Goal: Download file/media

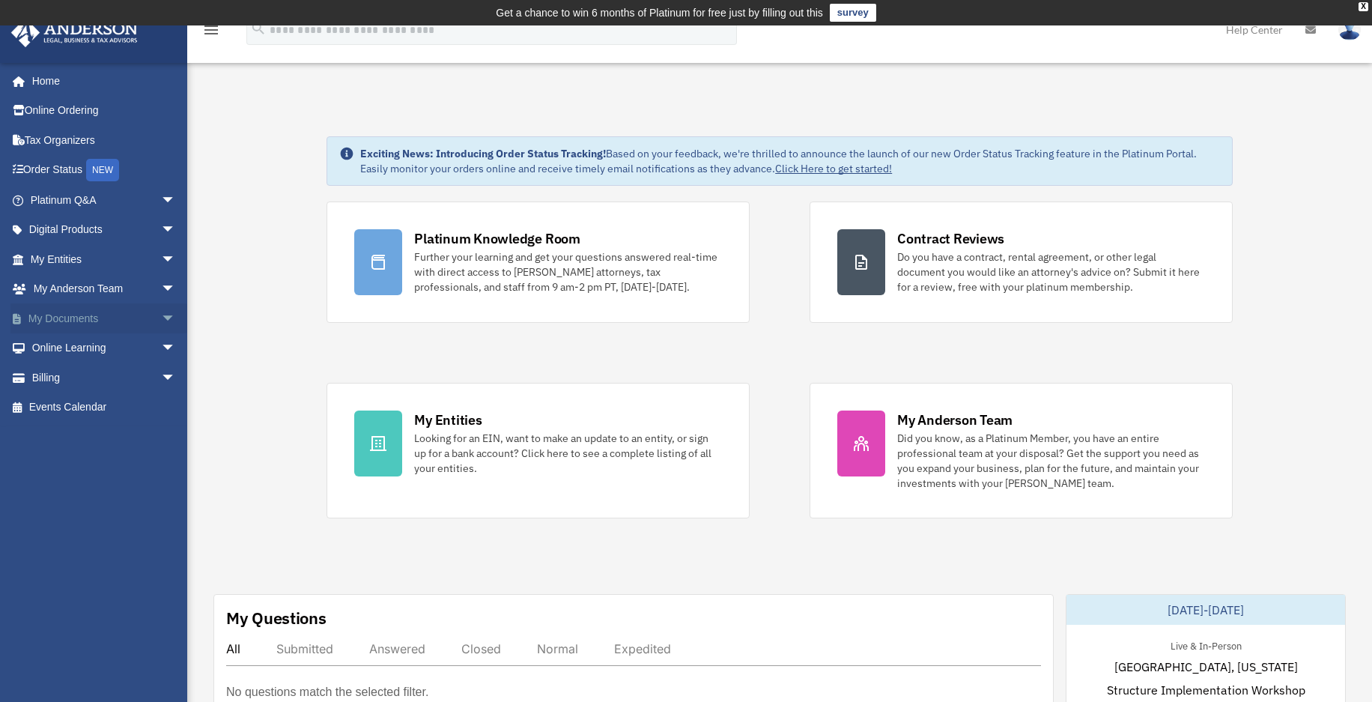
click at [69, 321] on link "My Documents arrow_drop_down" at bounding box center [104, 318] width 188 height 30
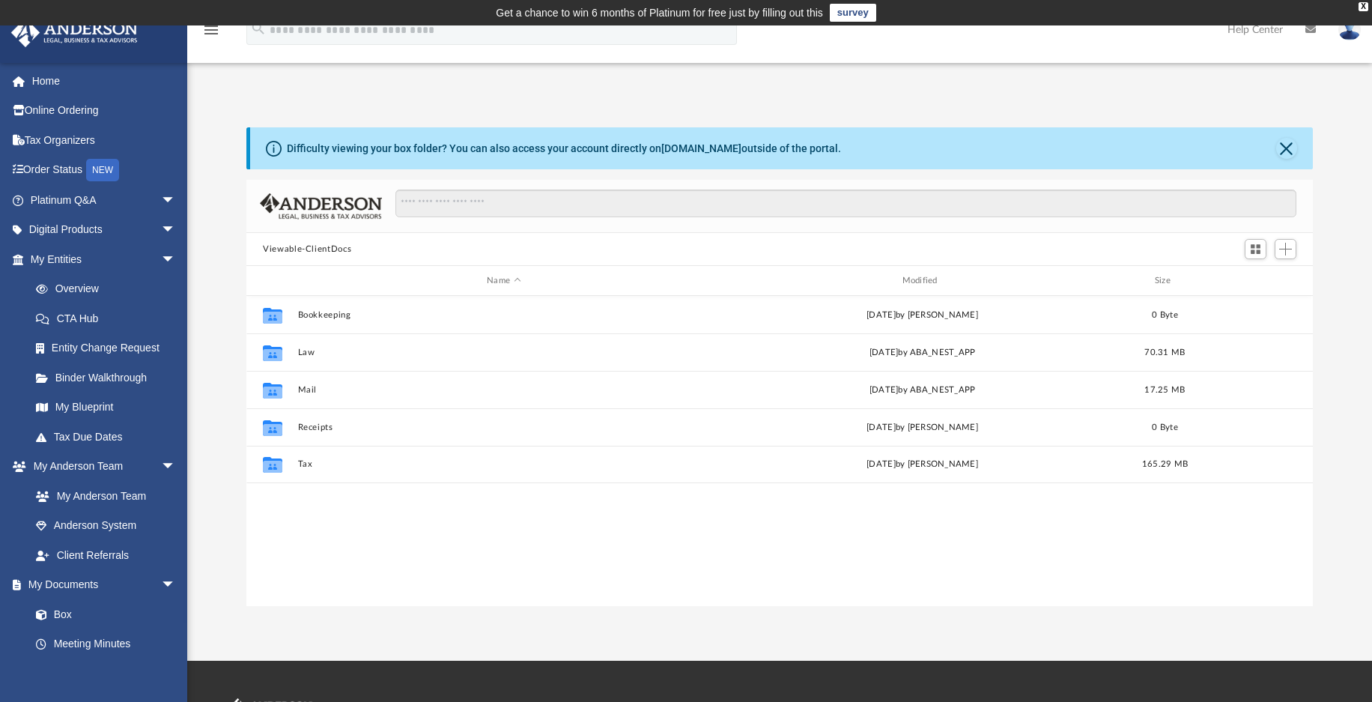
scroll to position [329, 1055]
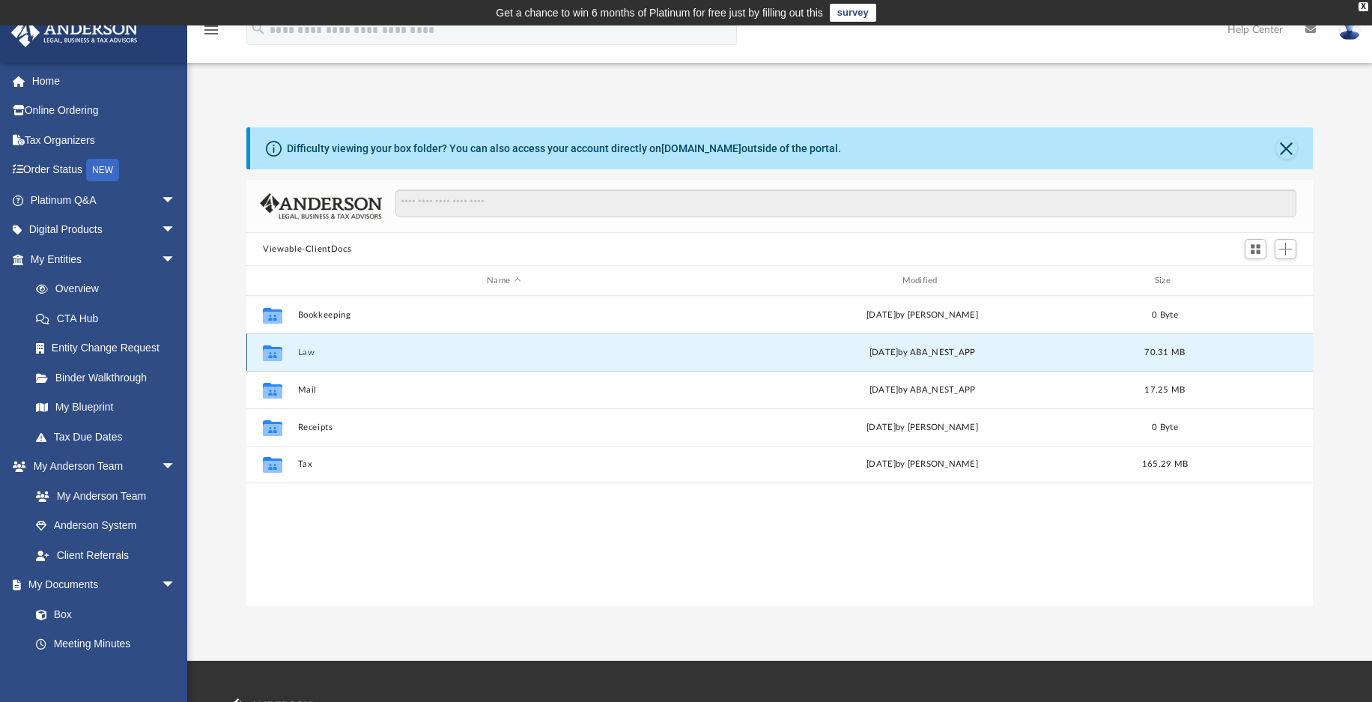
click at [299, 353] on button "Law" at bounding box center [504, 352] width 412 height 10
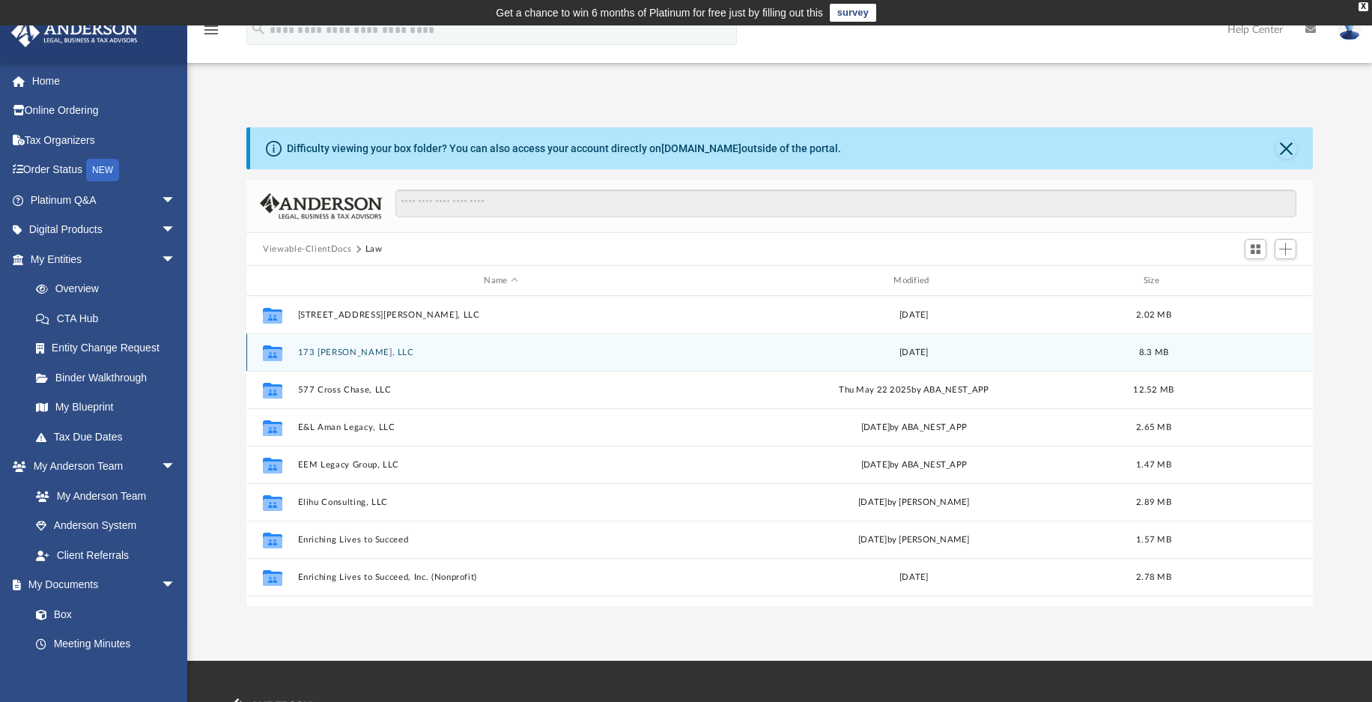
click at [352, 350] on button "173 Bruce K. Smalls, LLC" at bounding box center [501, 352] width 407 height 10
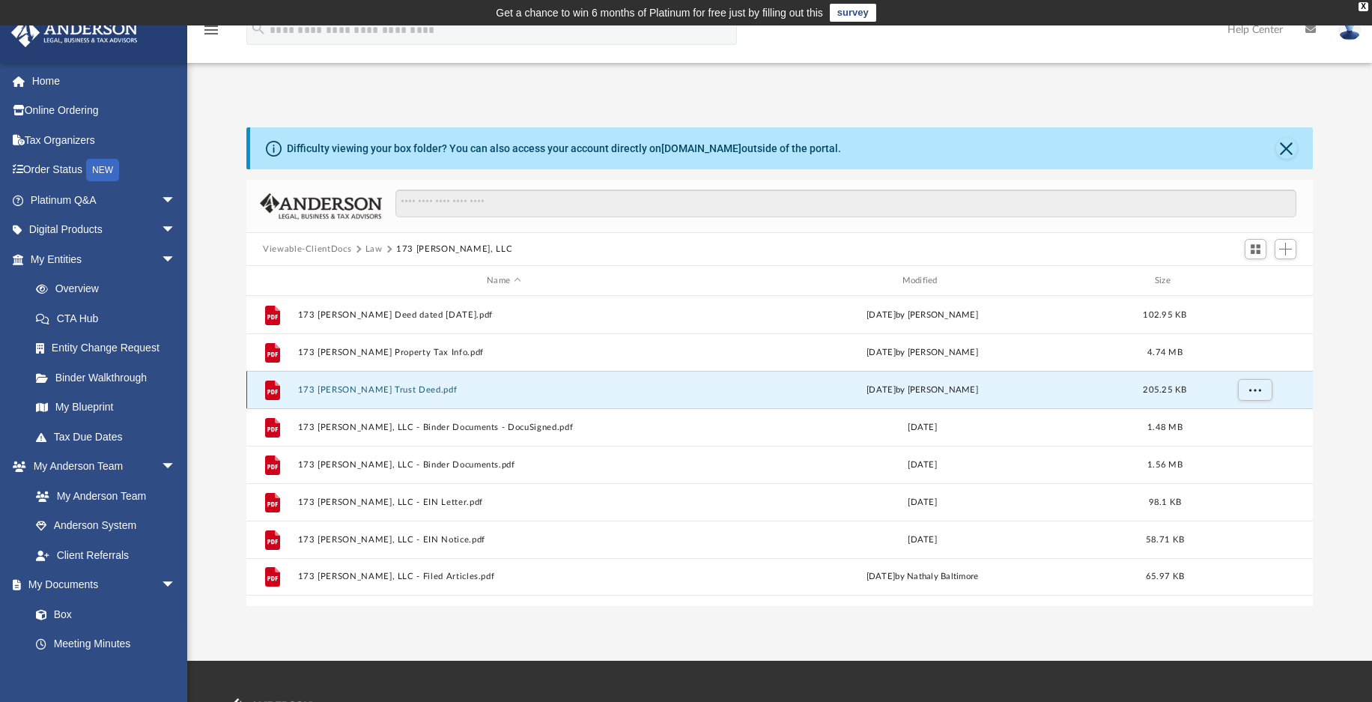
click at [361, 390] on button "173 Bruce K Smalls Trust Deed.pdf" at bounding box center [504, 390] width 412 height 10
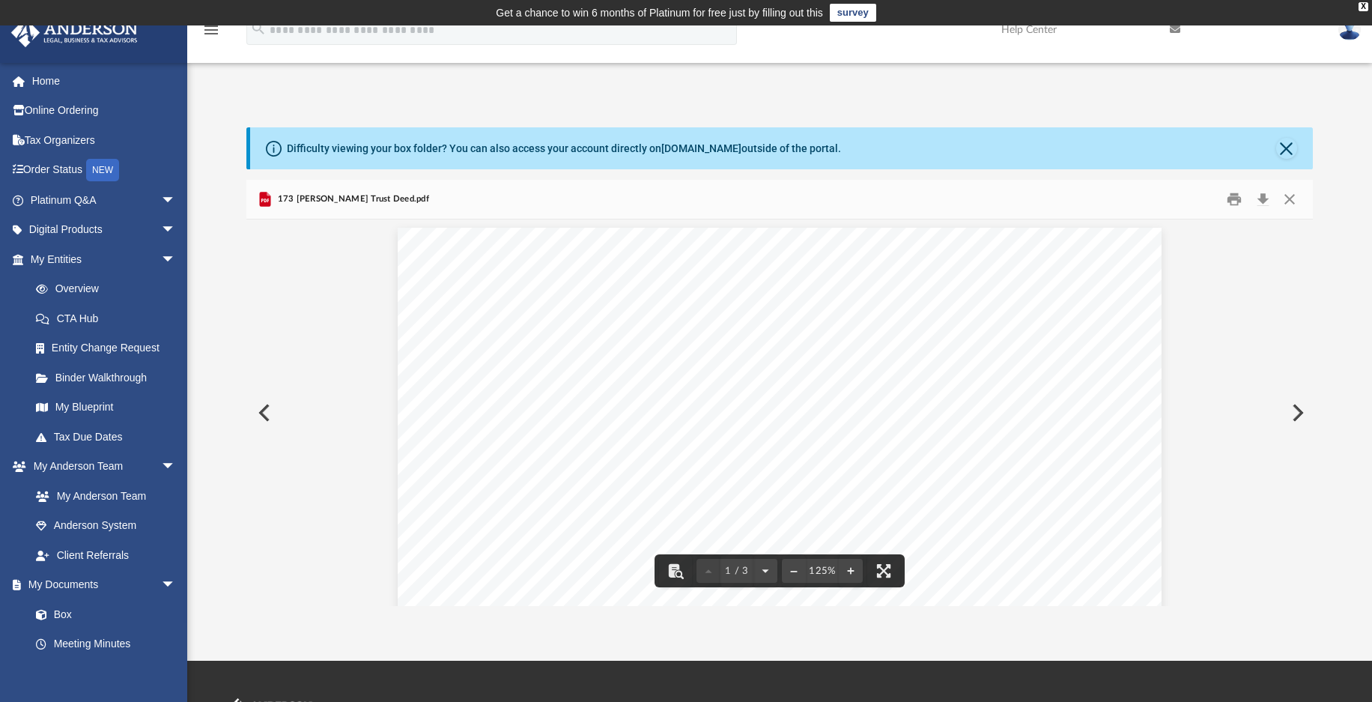
scroll to position [0, 0]
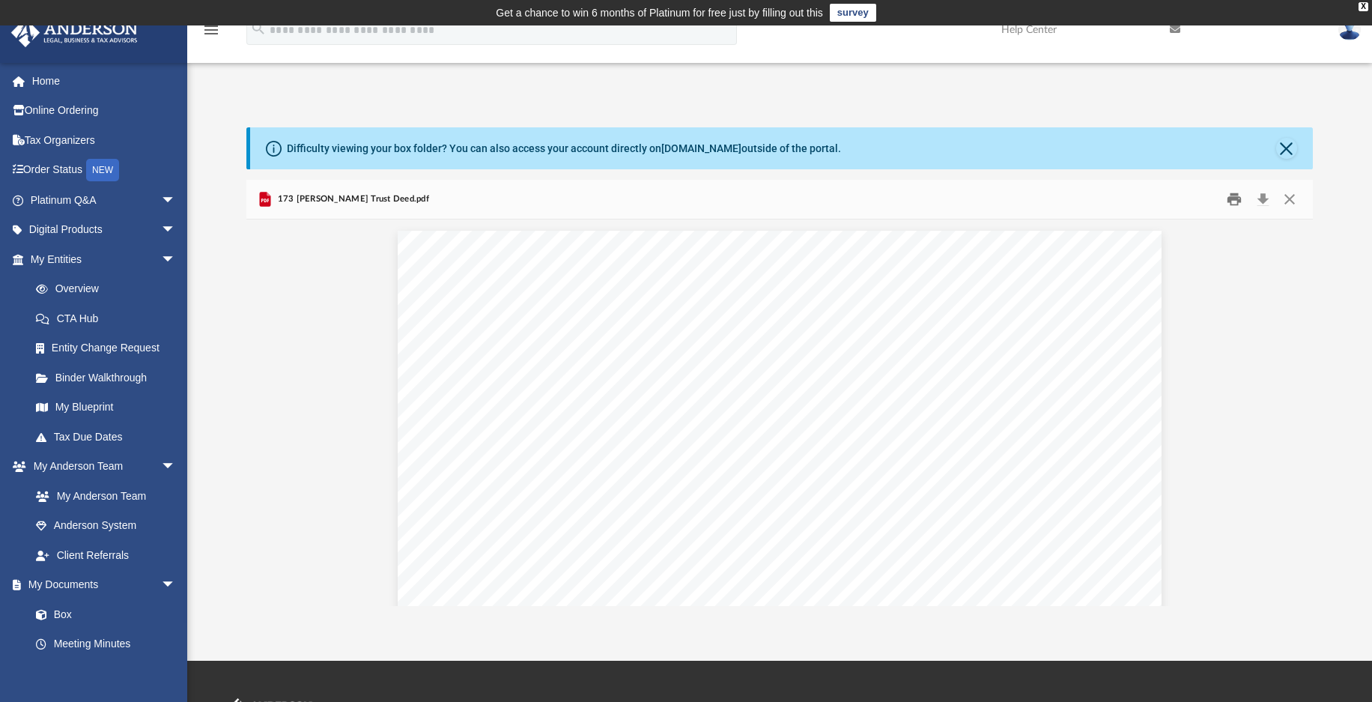
click at [1234, 197] on button "Print" at bounding box center [1235, 199] width 30 height 23
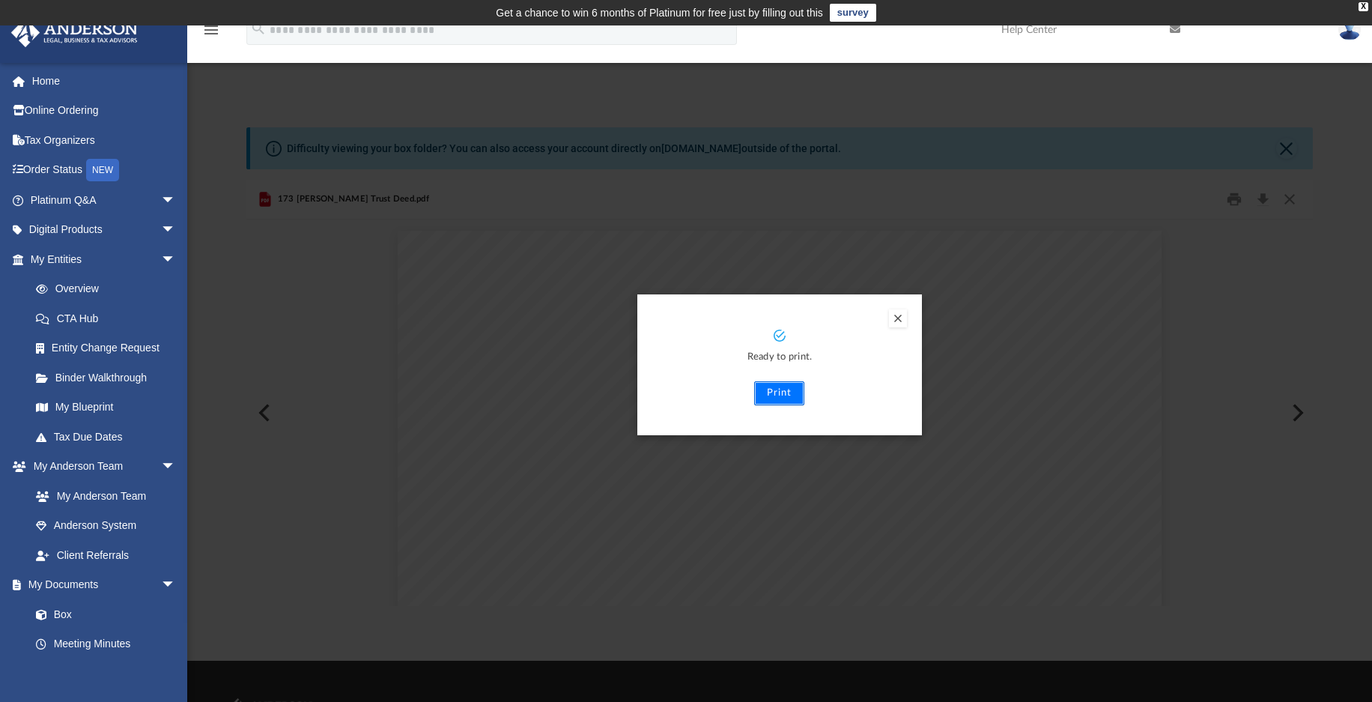
click at [779, 392] on button "Print" at bounding box center [779, 393] width 50 height 24
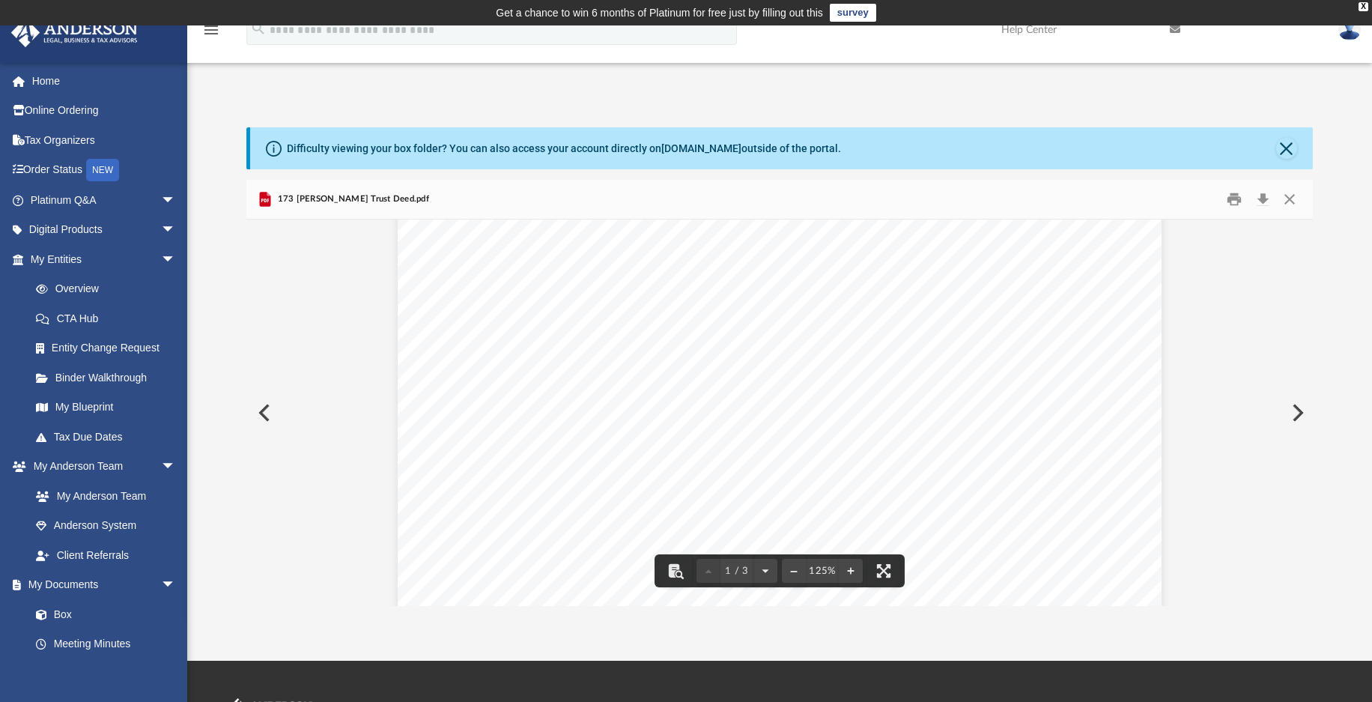
scroll to position [374, 0]
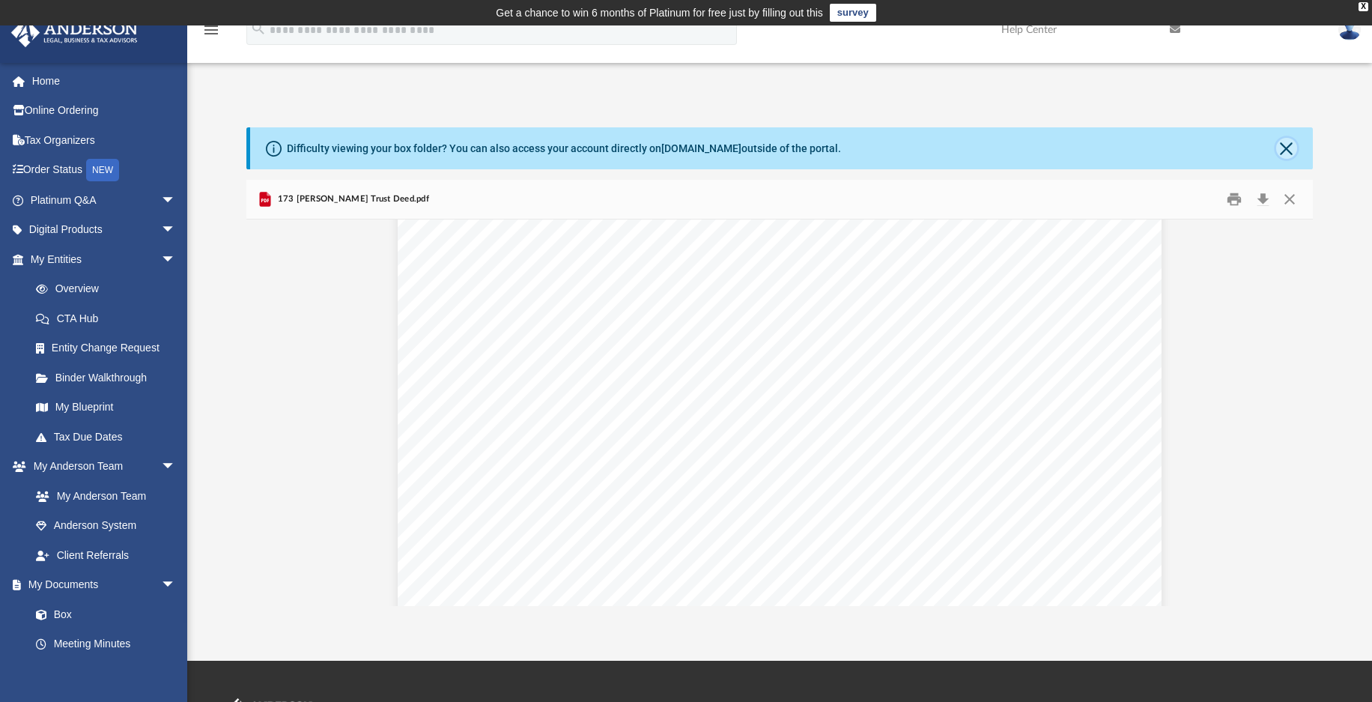
click at [1286, 144] on button "Close" at bounding box center [1286, 148] width 21 height 21
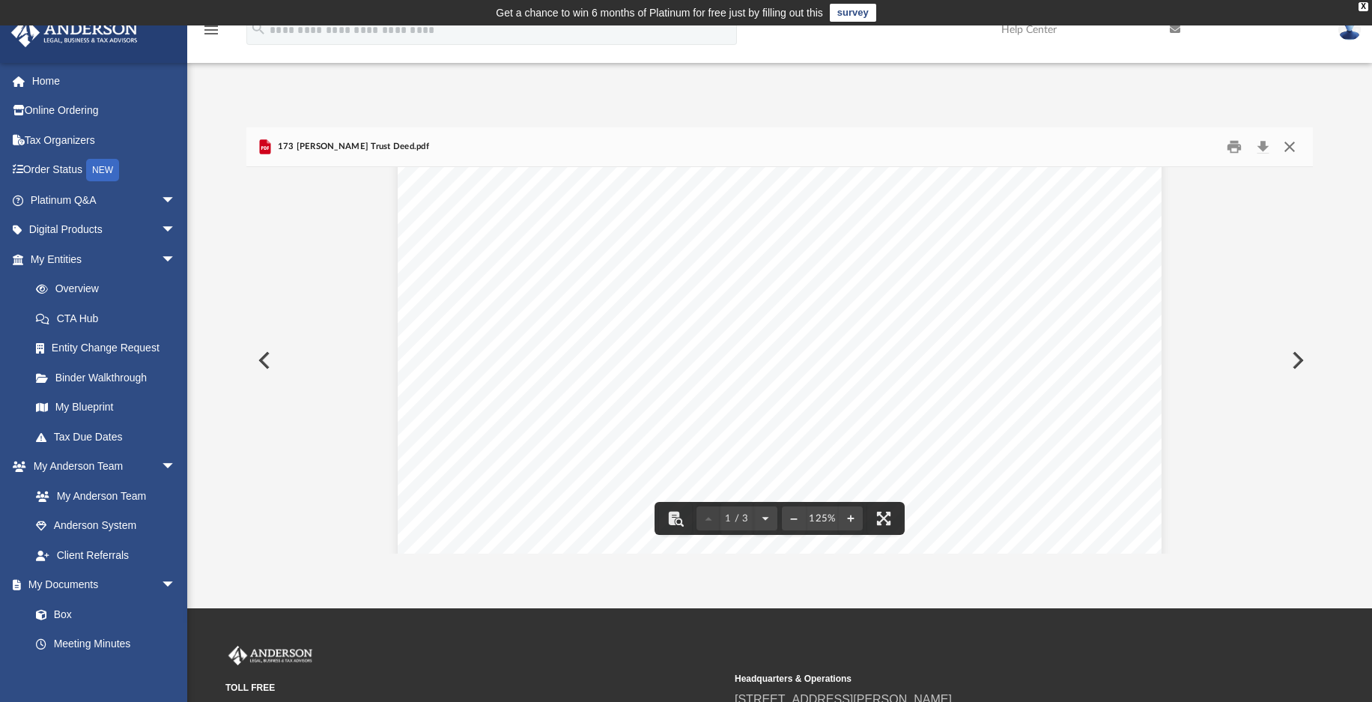
click at [1292, 146] on button "Close" at bounding box center [1289, 147] width 27 height 23
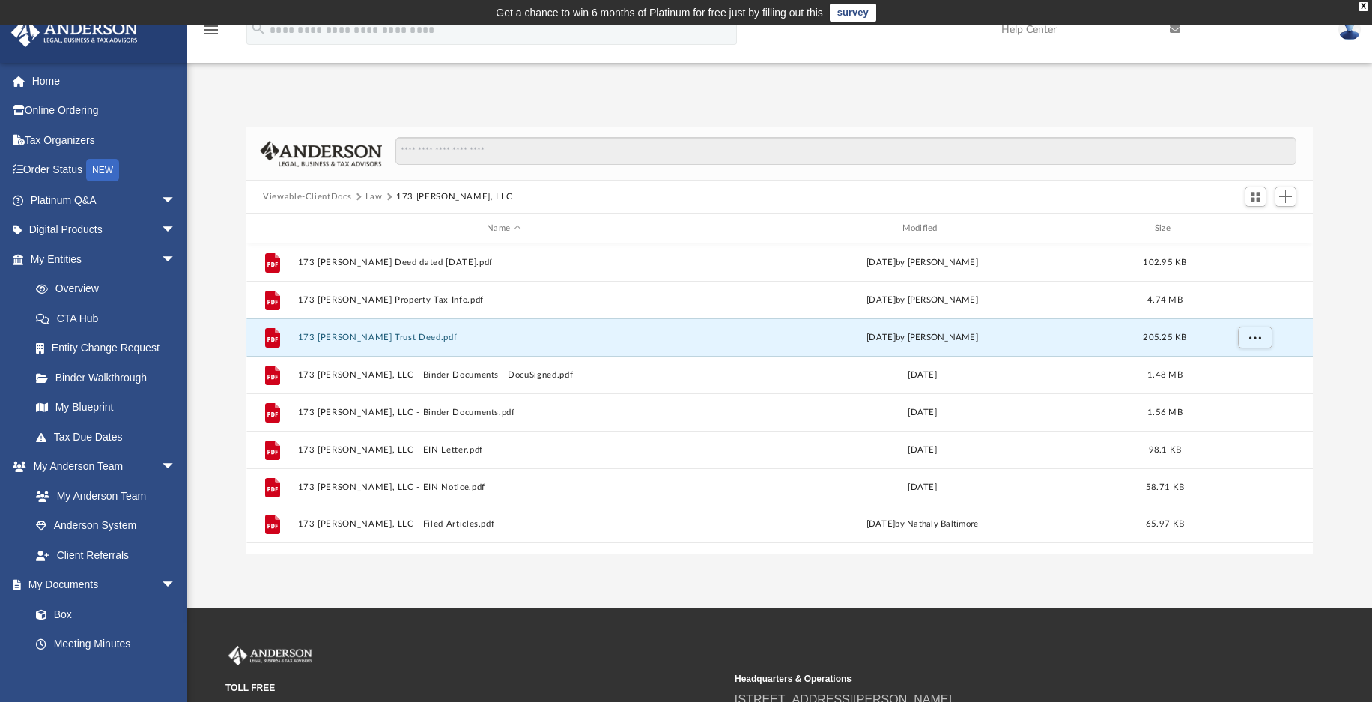
drag, startPoint x: 255, startPoint y: 92, endPoint x: 267, endPoint y: 91, distance: 12.0
click at [255, 91] on div "App lg_elihu@yahoo.com Sign Out 2LvnFabLfe@protonmail.com Home Online Ordering …" at bounding box center [686, 316] width 1372 height 473
click at [1344, 37] on img at bounding box center [1349, 30] width 22 height 22
click at [1069, 128] on link "Logout" at bounding box center [1125, 130] width 150 height 31
